Goal: Task Accomplishment & Management: Manage account settings

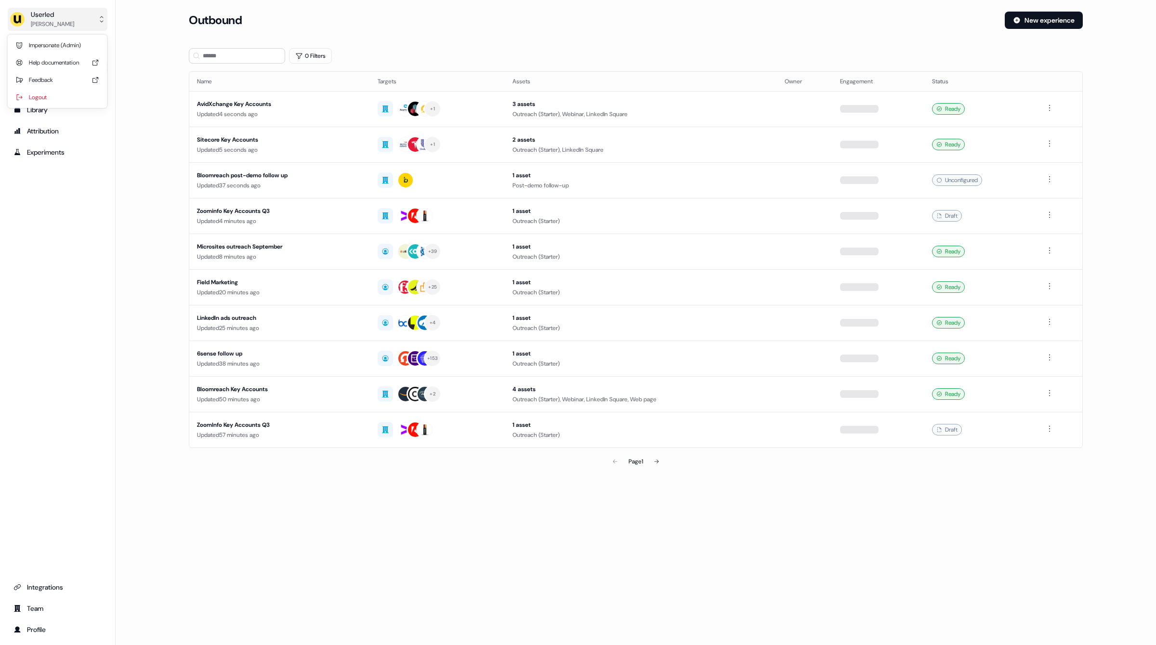
click at [40, 26] on div "[PERSON_NAME]" at bounding box center [52, 24] width 43 height 10
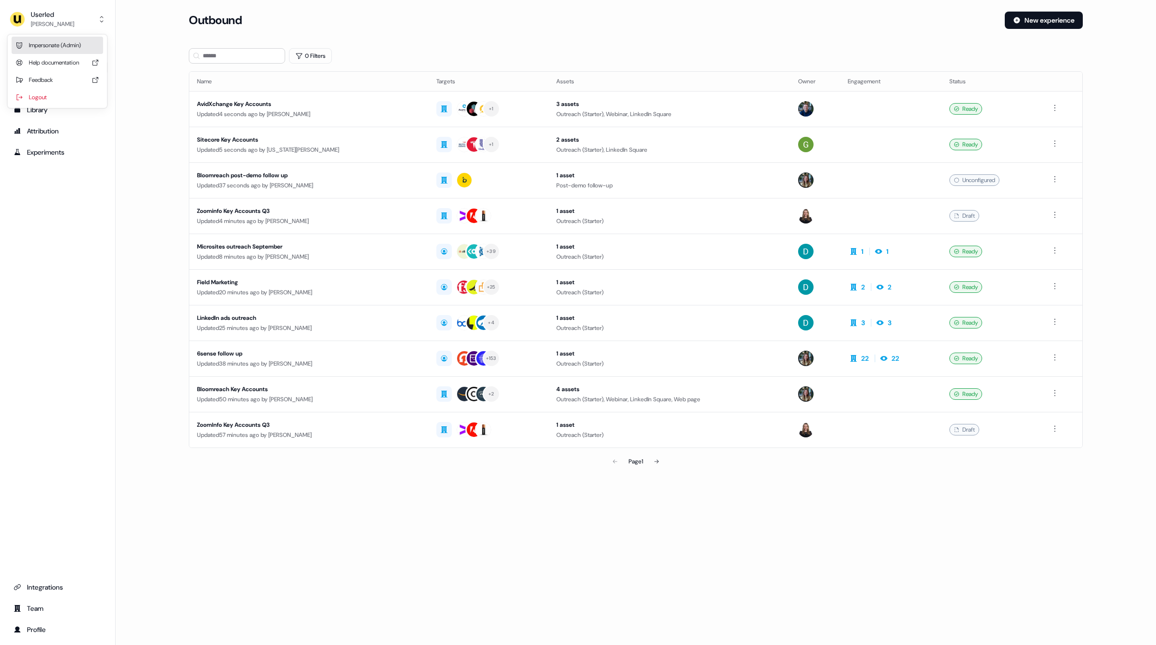
click at [50, 38] on div "Impersonate (Admin)" at bounding box center [58, 45] width 92 height 17
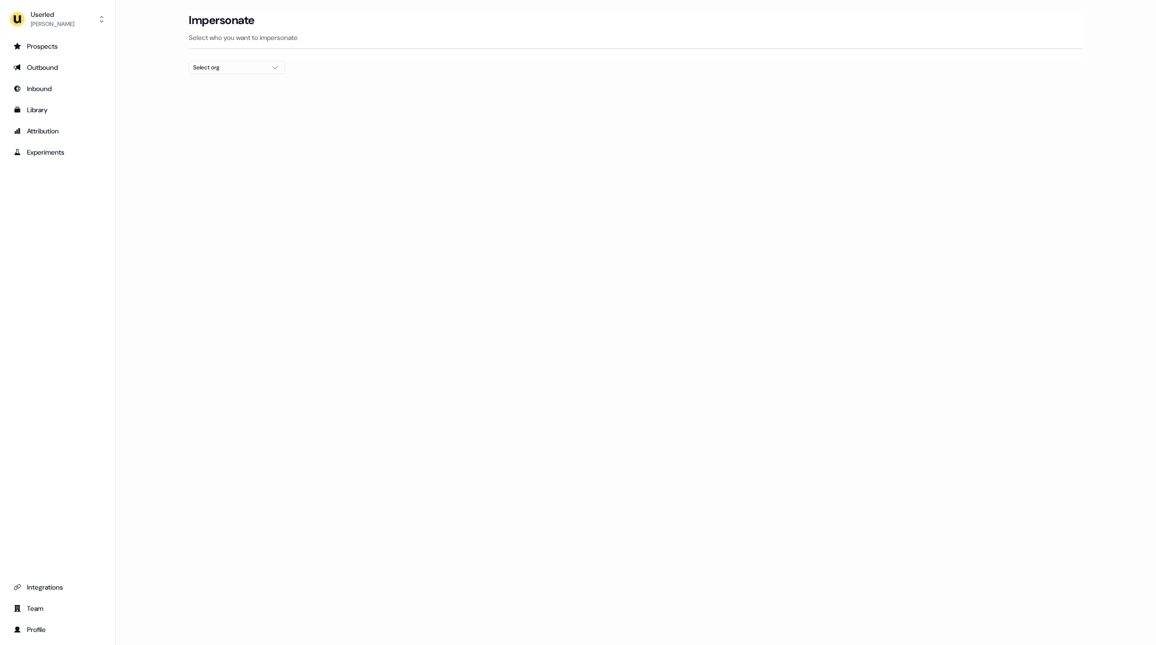
click at [237, 62] on button "Select org" at bounding box center [237, 67] width 96 height 13
type input "****"
click at [260, 101] on div "Canva" at bounding box center [236, 101] width 95 height 15
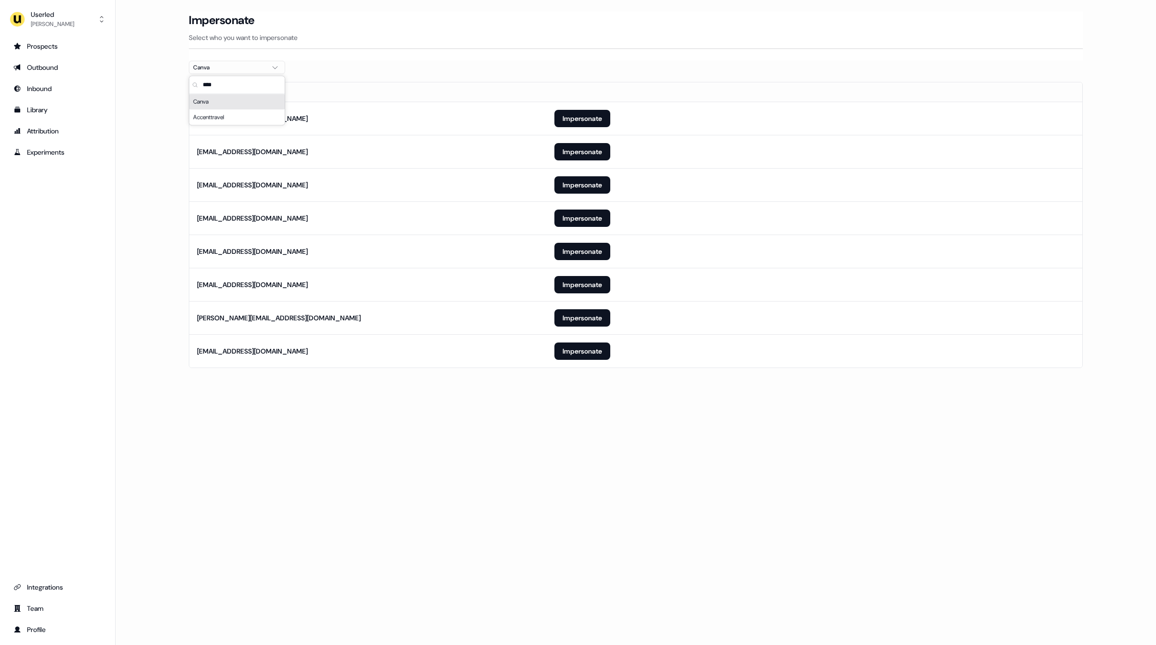
click at [433, 426] on div "Loading... Impersonate Select who you want to impersonate Canva Email [EMAIL_AD…" at bounding box center [636, 322] width 1041 height 645
click at [581, 356] on button "Impersonate" at bounding box center [583, 351] width 56 height 17
